Goal: Task Accomplishment & Management: Use online tool/utility

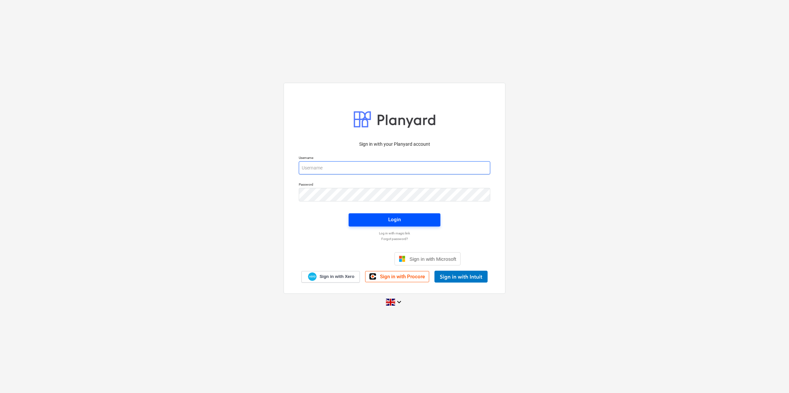
type input "[PERSON_NAME][EMAIL_ADDRESS][PERSON_NAME][DOMAIN_NAME]"
click at [403, 218] on span "Login" at bounding box center [395, 220] width 76 height 9
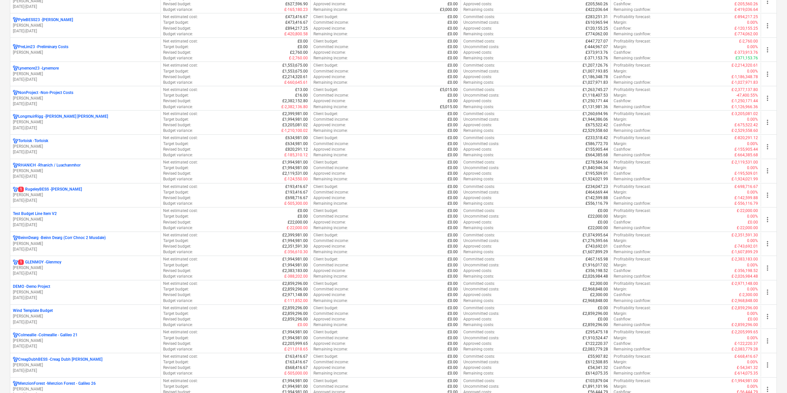
scroll to position [424, 0]
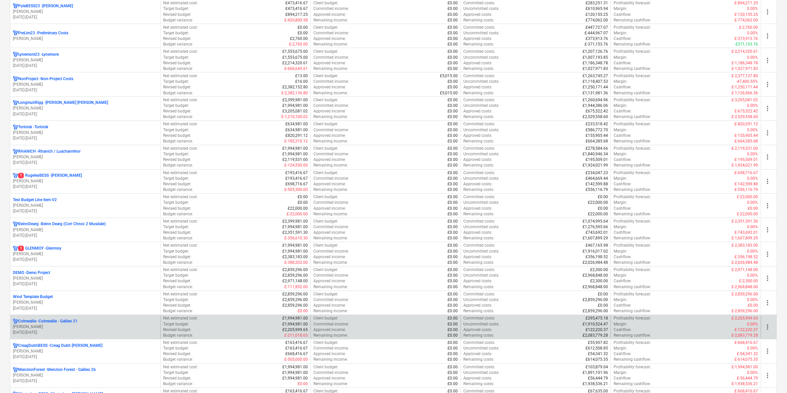
click at [64, 323] on p "Colmeallie - Colmeallie - Galileo 21" at bounding box center [47, 322] width 59 height 6
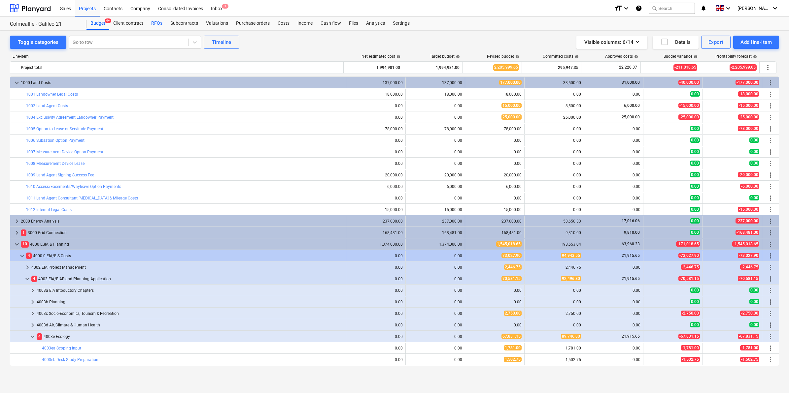
click at [157, 22] on div "RFQs" at bounding box center [156, 23] width 19 height 13
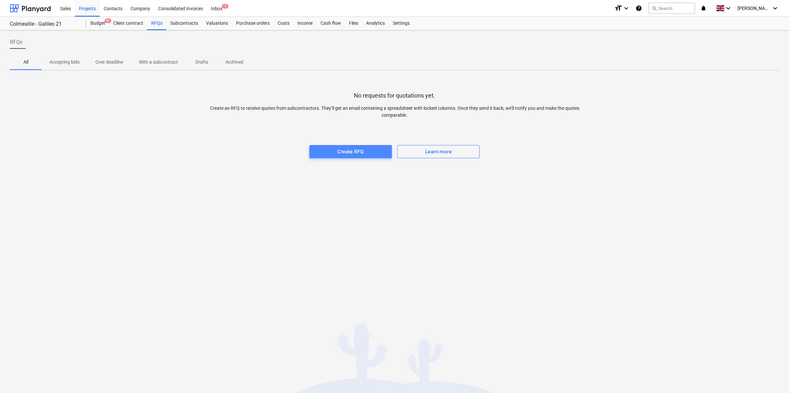
click at [357, 149] on div "Create RFQ" at bounding box center [350, 152] width 26 height 9
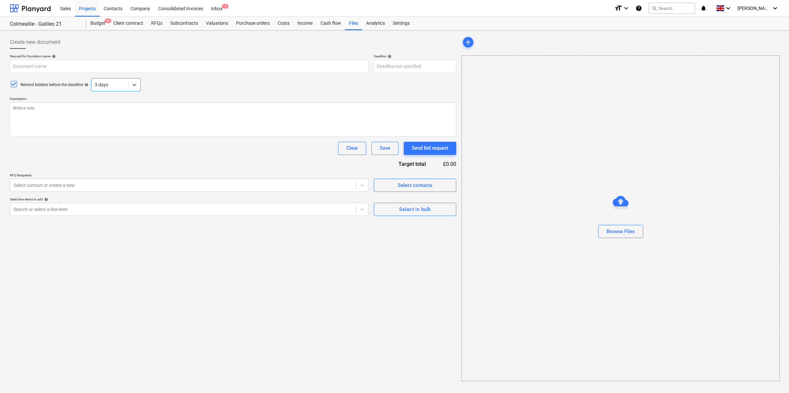
type textarea "x"
